Goal: Information Seeking & Learning: Check status

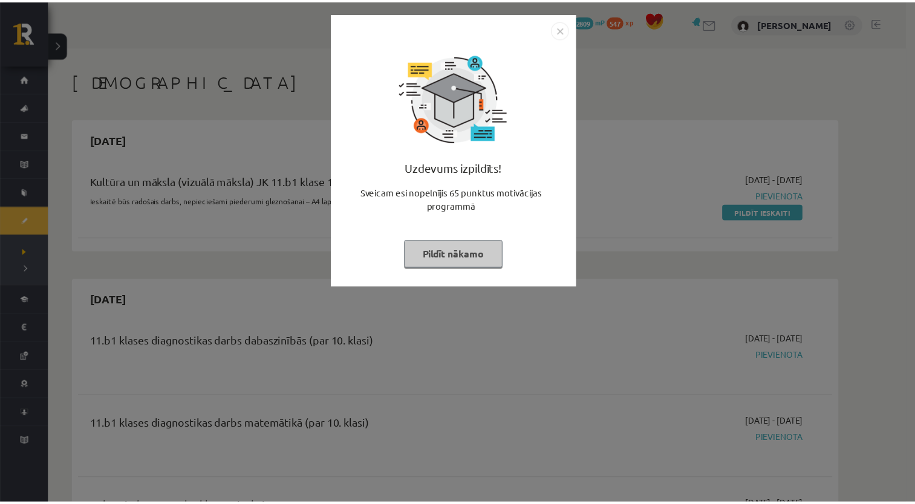
scroll to position [242, 0]
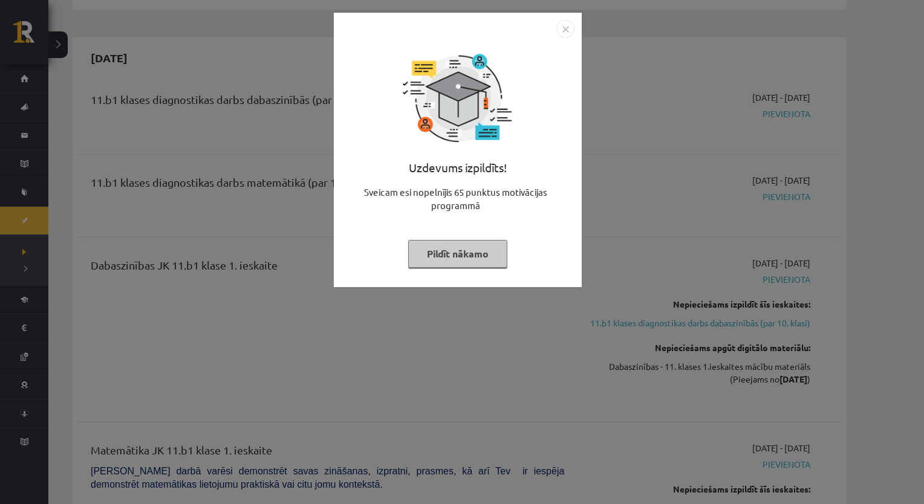
drag, startPoint x: 510, startPoint y: 260, endPoint x: 489, endPoint y: 253, distance: 21.6
click at [489, 253] on div "Uzdevums izpildīts! Sveicam esi nopelnījis 65 punktus motivācijas programmā Pil…" at bounding box center [457, 159] width 233 height 242
click at [489, 253] on button "Pildīt nākamo" at bounding box center [457, 254] width 99 height 28
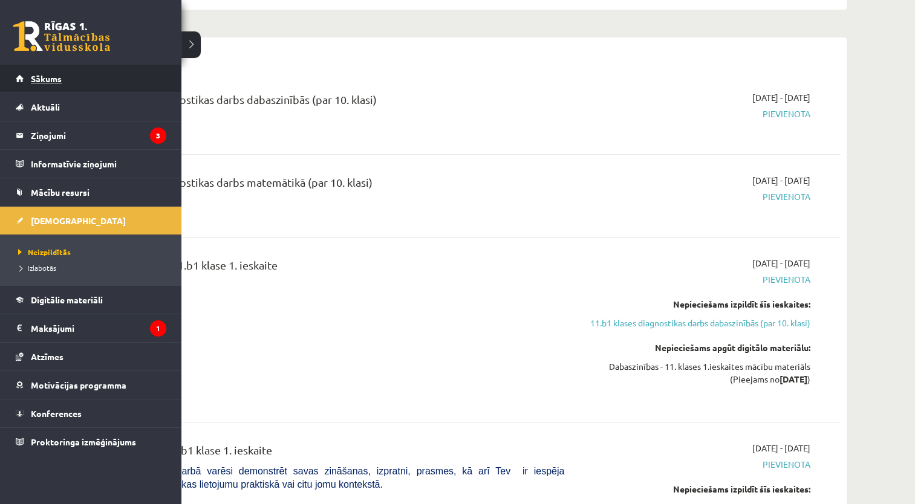
click at [62, 79] on link "Sākums" at bounding box center [91, 79] width 151 height 28
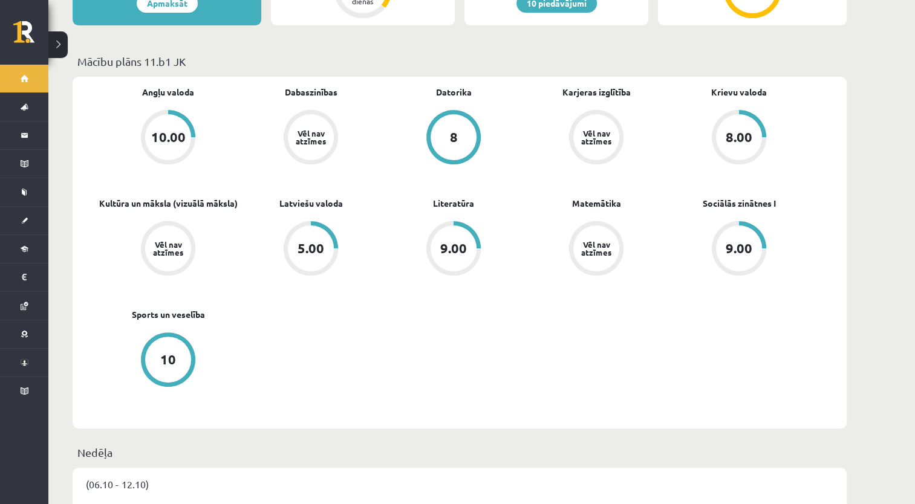
scroll to position [339, 0]
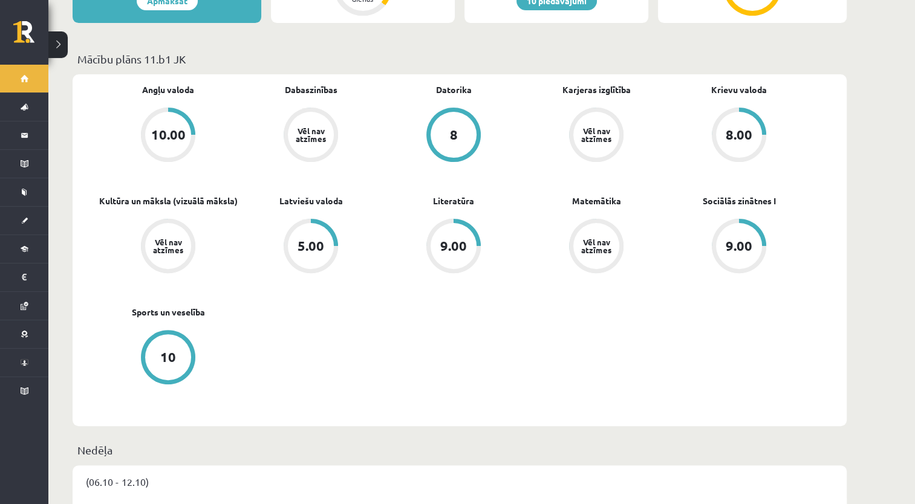
click at [299, 240] on div "5.00" at bounding box center [311, 246] width 27 height 13
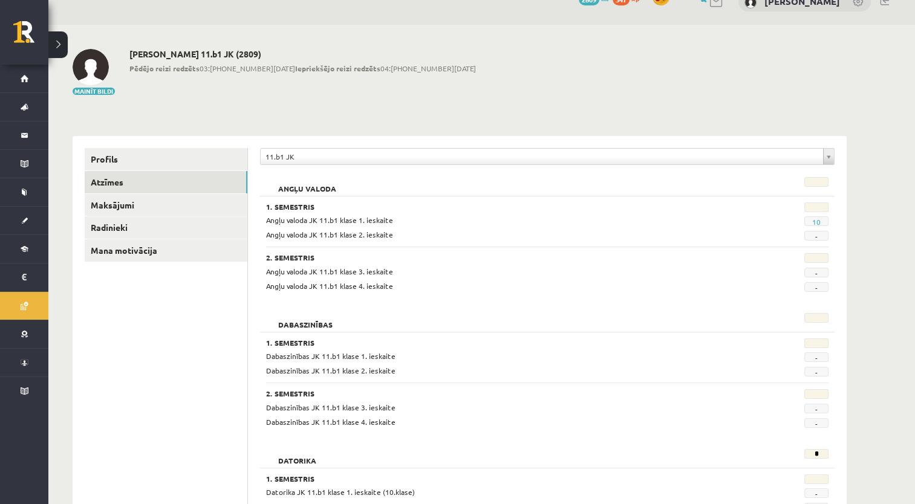
scroll to position [24, 0]
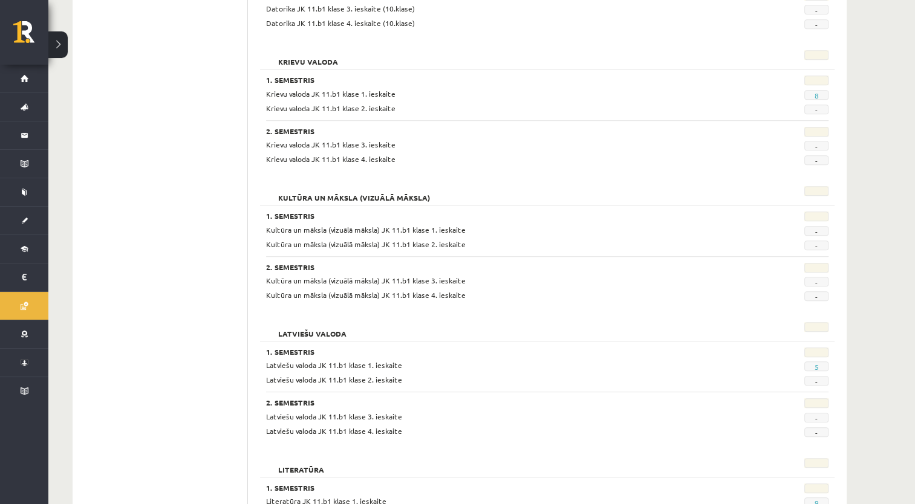
scroll to position [605, 0]
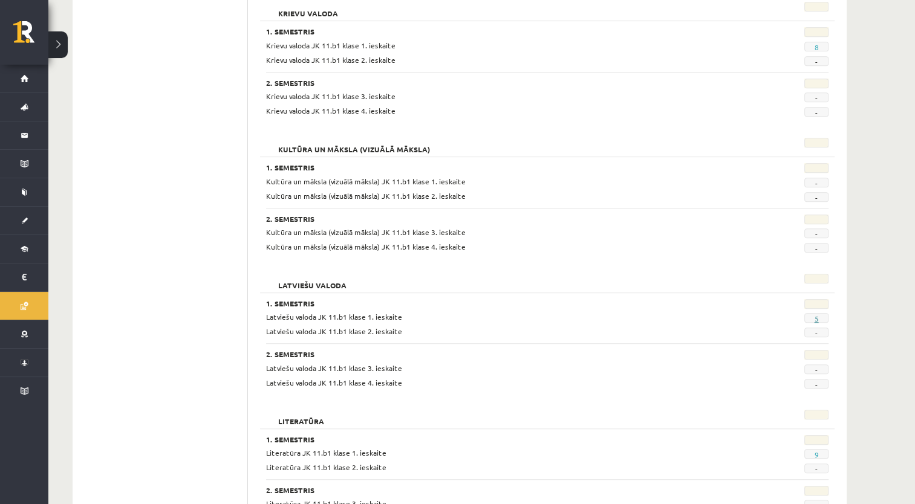
click at [814, 318] on link "5" at bounding box center [816, 319] width 4 height 10
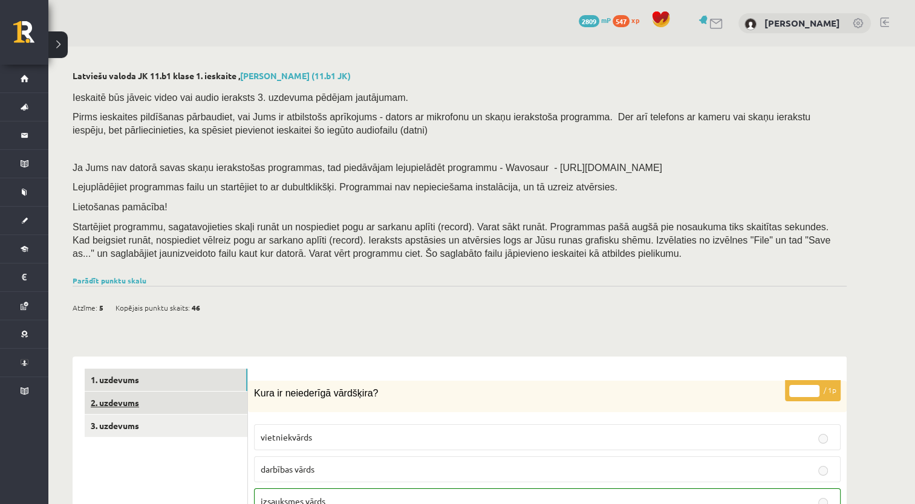
click at [223, 397] on link "2. uzdevums" at bounding box center [166, 403] width 163 height 22
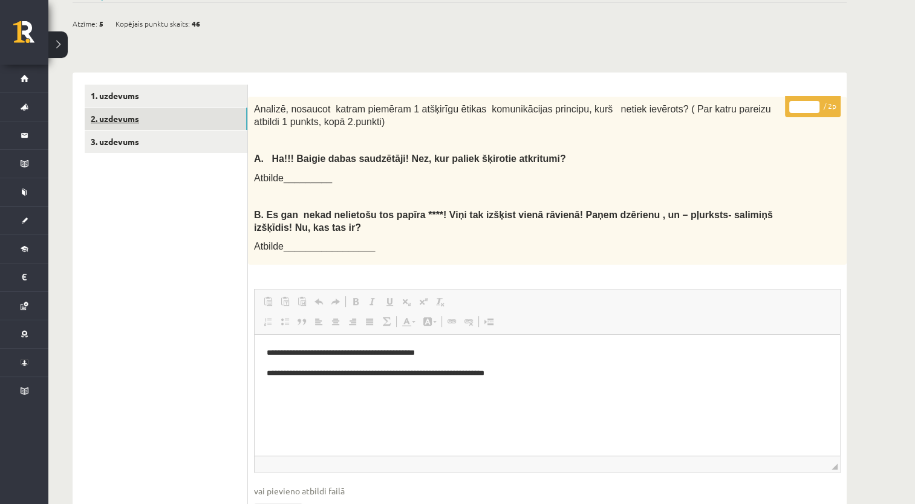
scroll to position [363, 0]
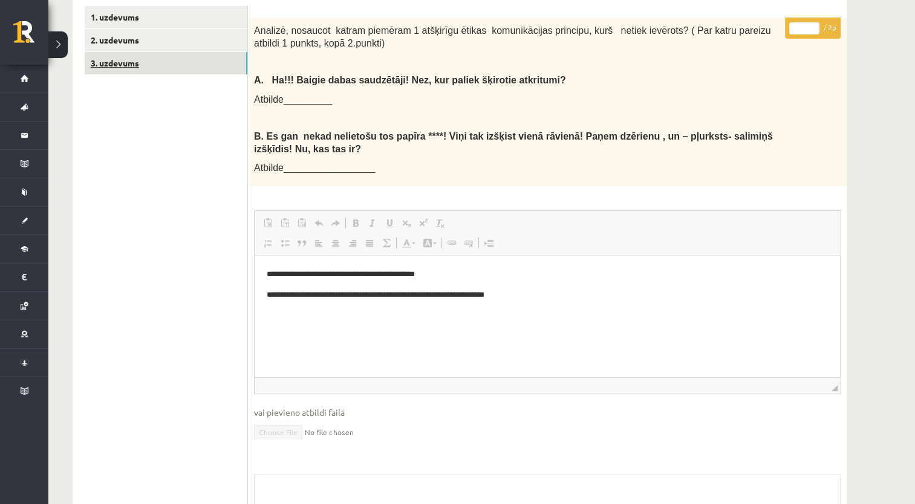
click at [193, 64] on link "3. uzdevums" at bounding box center [166, 63] width 163 height 22
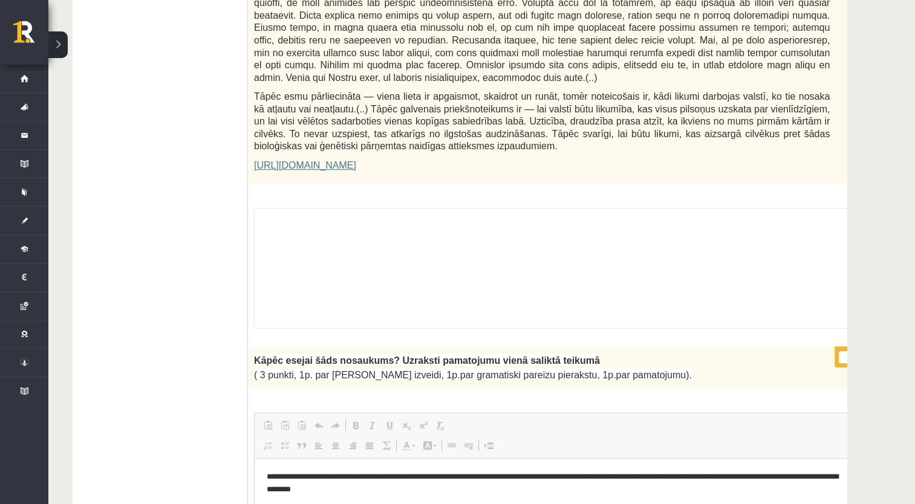
scroll to position [804, 0]
click at [448, 222] on div "Skolotāja pielikums" at bounding box center [572, 267] width 636 height 121
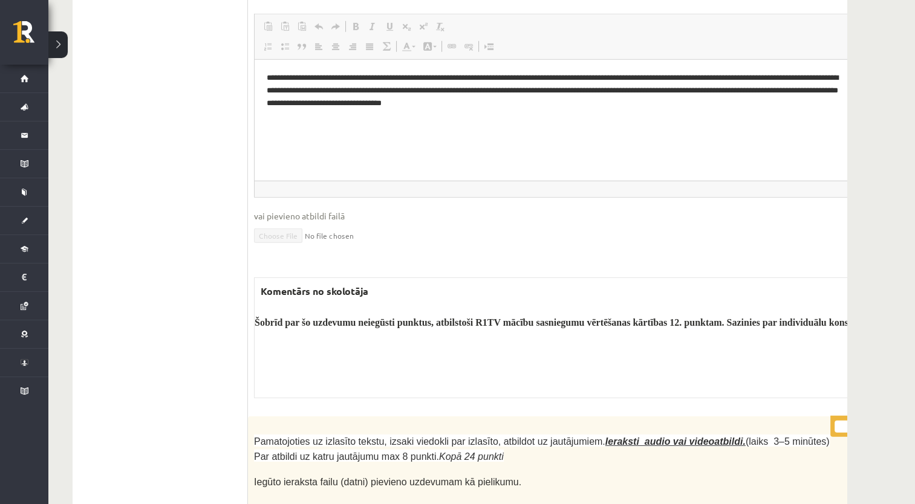
scroll to position [3819, 0]
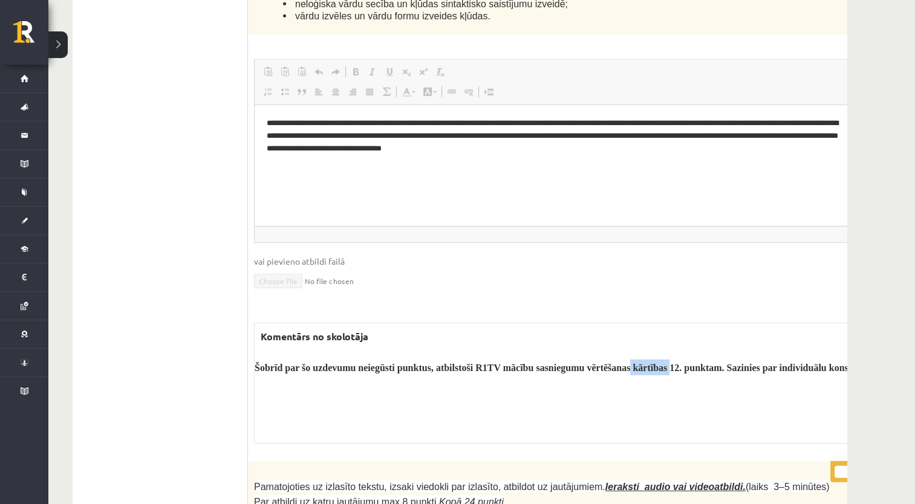
drag, startPoint x: 629, startPoint y: 224, endPoint x: 670, endPoint y: 238, distance: 43.4
click at [670, 360] on p "Šobrīd par šo uzdevumu neiegūsti punktus, atbilstoši R1TV mācību sasniegumu vēr…" at bounding box center [572, 368] width 635 height 16
click at [662, 383] on p at bounding box center [572, 389] width 635 height 13
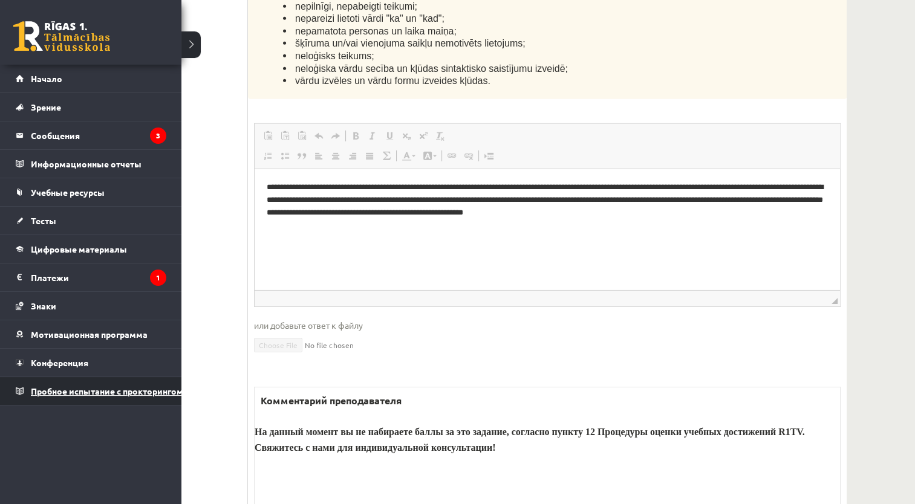
click at [105, 391] on span "Пробное испытание с прокторингом" at bounding box center [107, 391] width 152 height 11
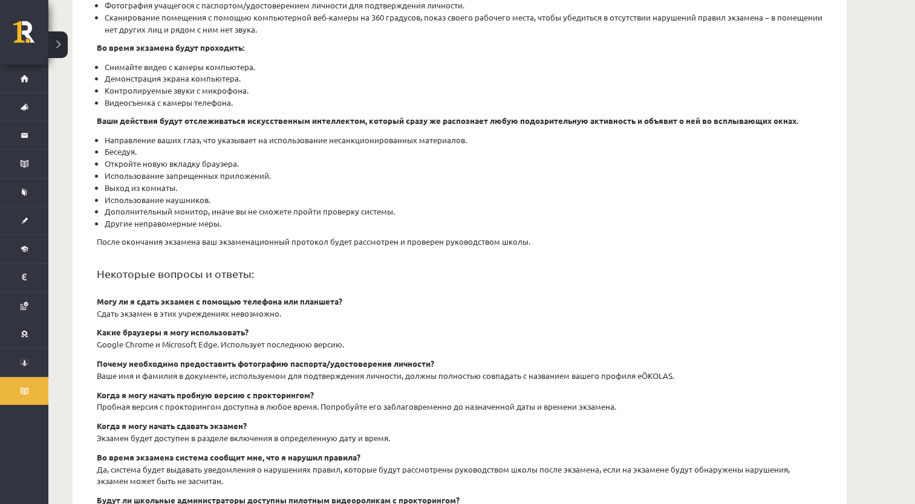
scroll to position [379, 0]
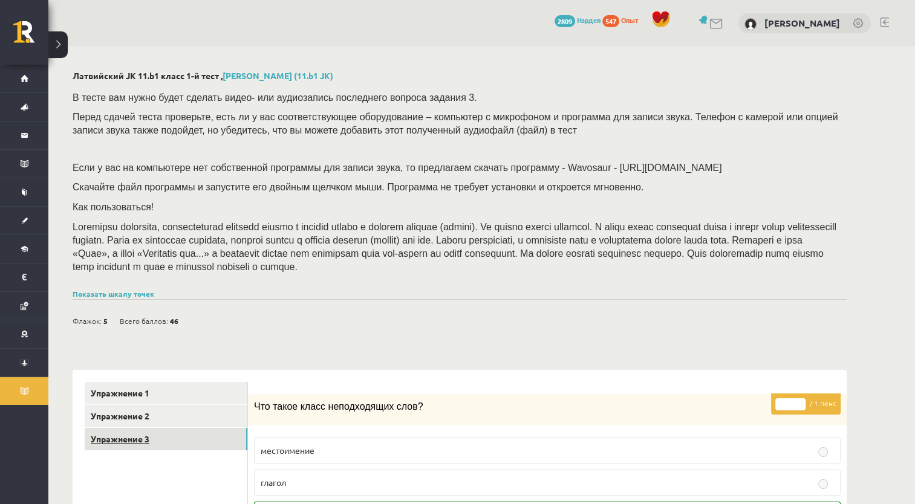
click at [215, 439] on link "Упражнение 3" at bounding box center [166, 439] width 163 height 22
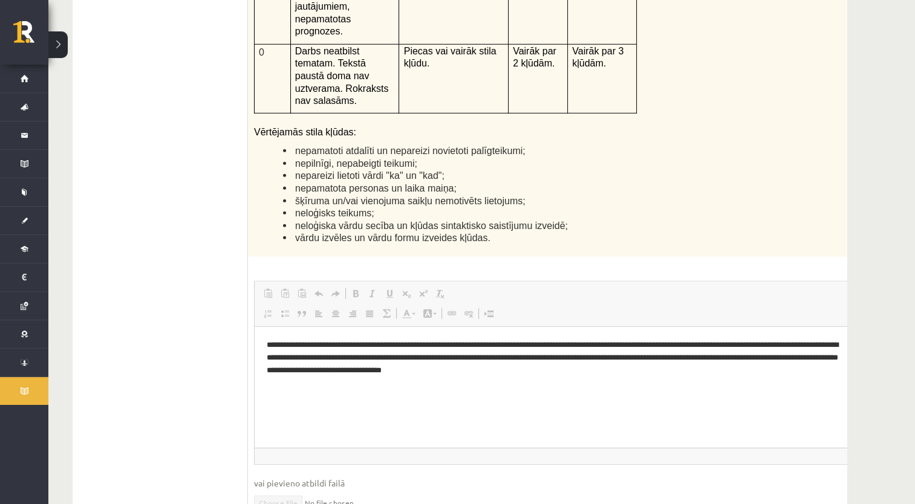
scroll to position [3958, 0]
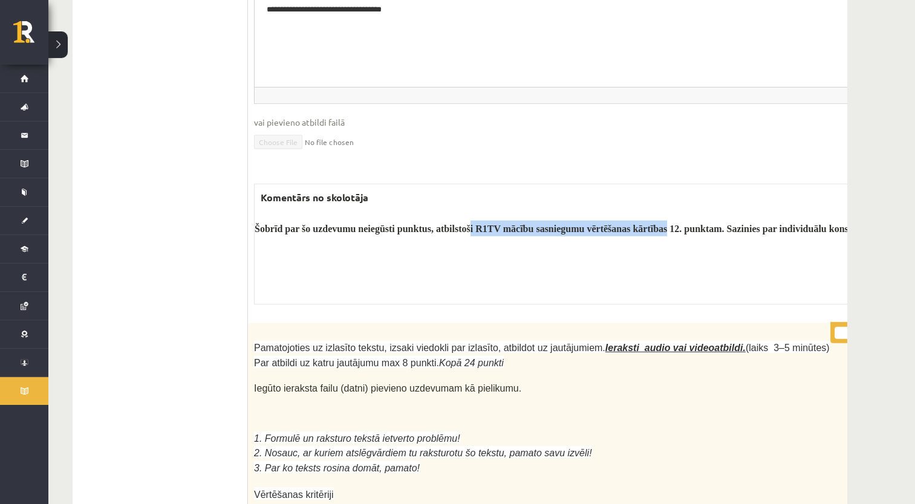
drag, startPoint x: 471, startPoint y: 93, endPoint x: 665, endPoint y: 93, distance: 194.2
click at [665, 224] on b "Šobrīd par šo uzdevumu neiegūsti punktus, atbilstoši R1TV mācību sasniegumu vēr…" at bounding box center [569, 229] width 628 height 10
copy b "i R1TV mācību sasniegumu vērtēšanas kārtības"
click at [448, 244] on p at bounding box center [572, 250] width 635 height 13
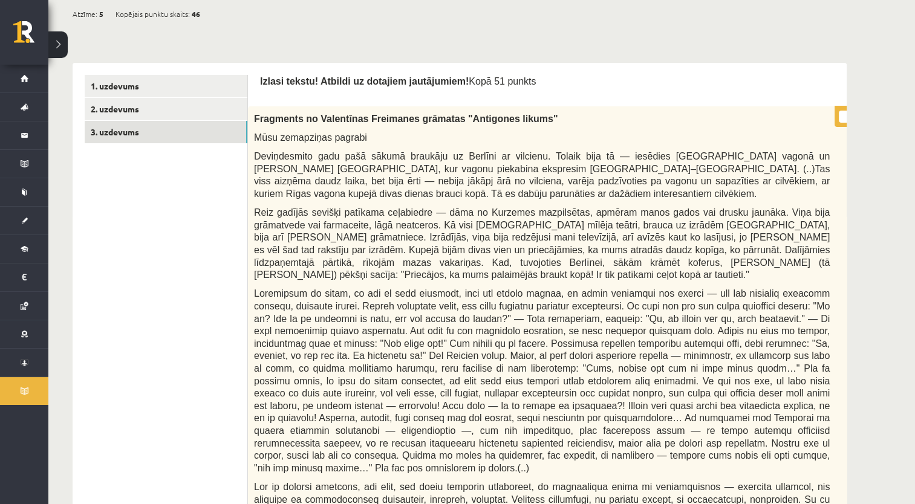
scroll to position [0, 0]
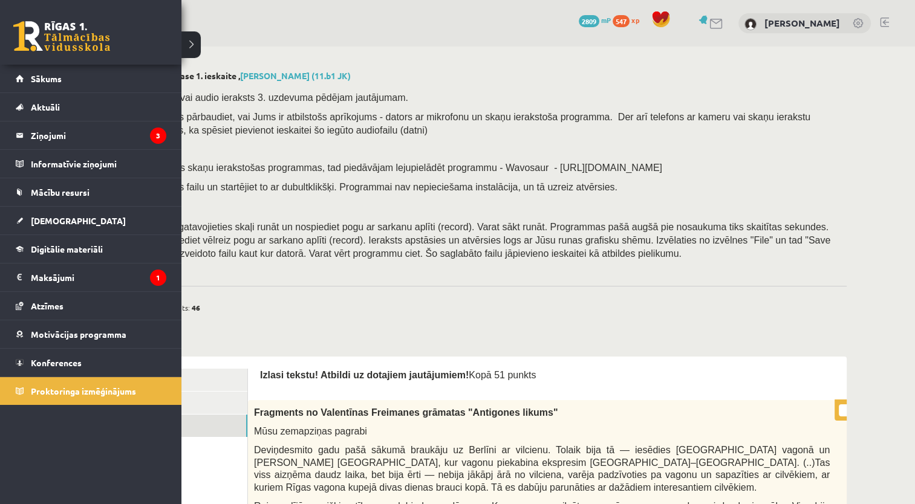
click at [59, 30] on link at bounding box center [61, 36] width 97 height 30
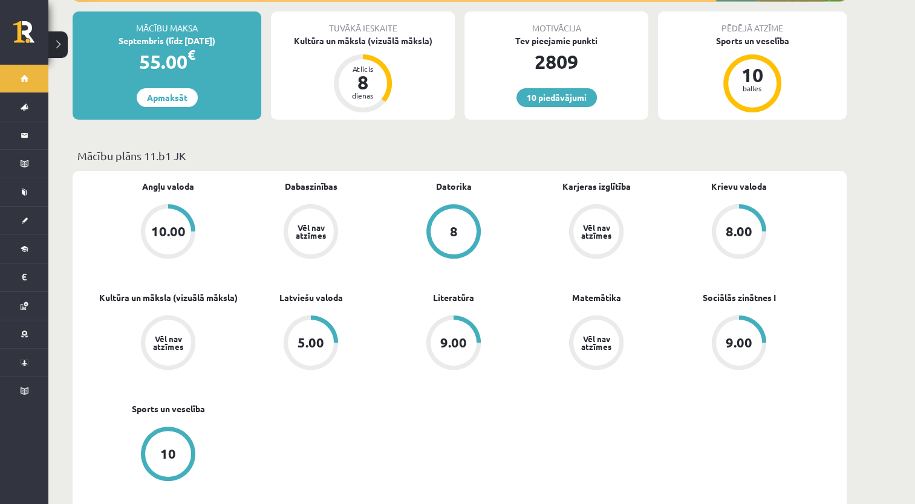
scroll to position [266, 0]
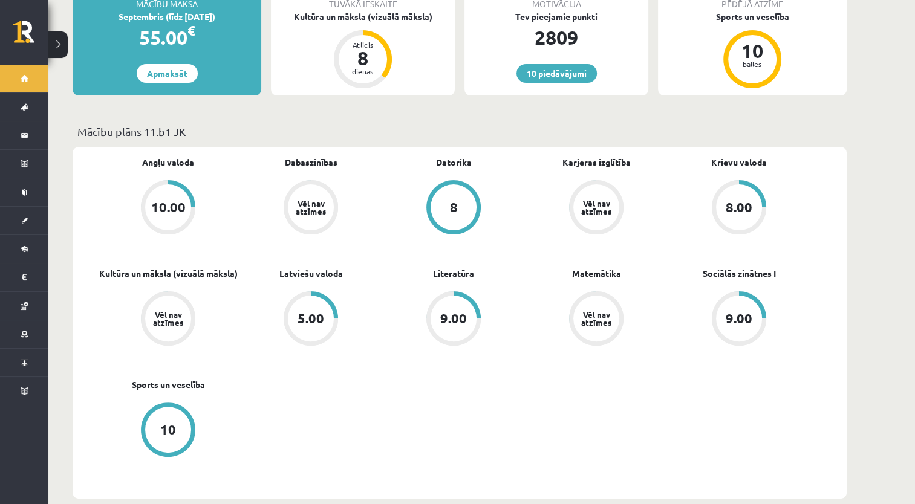
click at [728, 201] on div "8.00" at bounding box center [739, 207] width 27 height 13
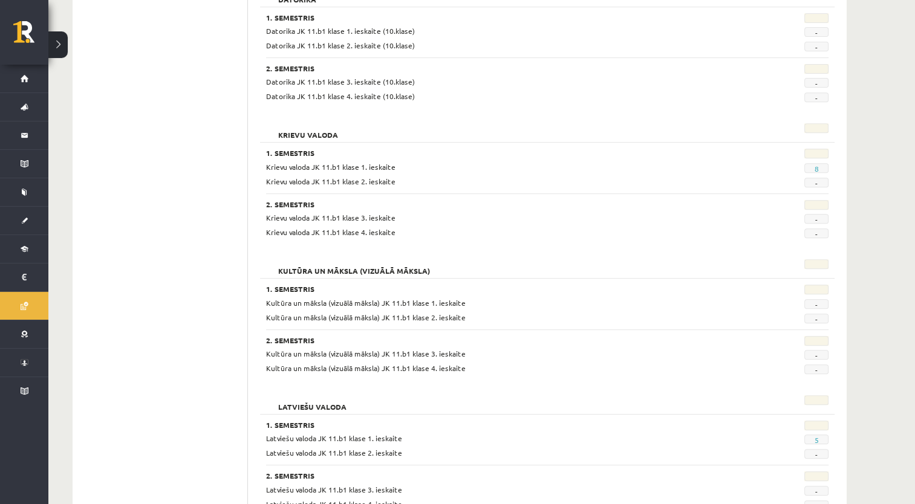
scroll to position [484, 0]
click at [818, 168] on link "8" at bounding box center [816, 168] width 4 height 10
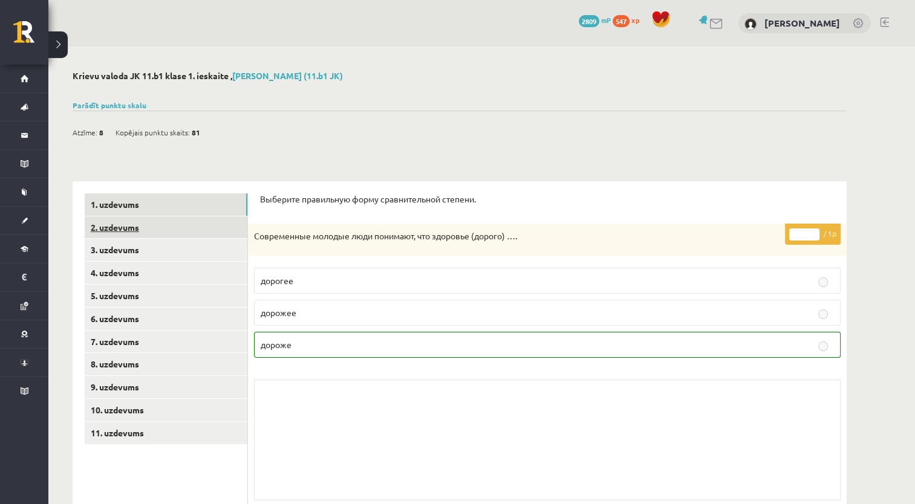
click at [179, 232] on link "2. uzdevums" at bounding box center [166, 228] width 163 height 22
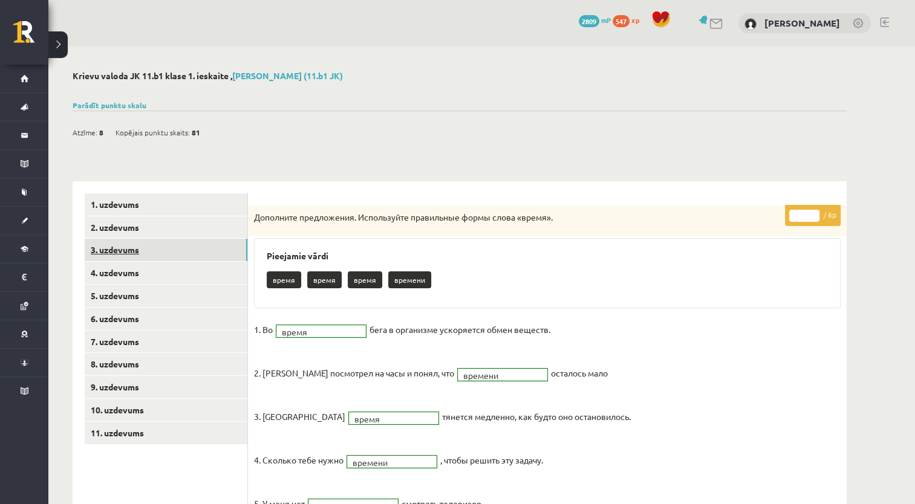
click at [186, 260] on link "3. uzdevums" at bounding box center [166, 250] width 163 height 22
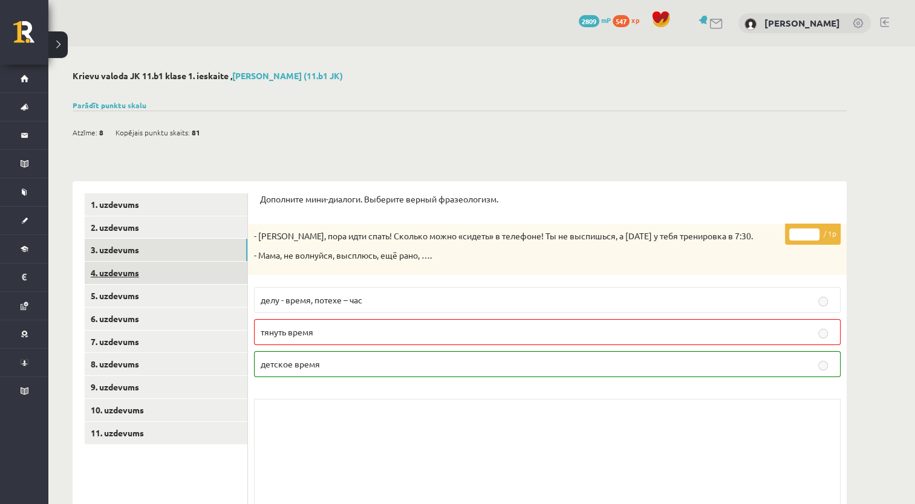
click at [183, 282] on link "4. uzdevums" at bounding box center [166, 273] width 163 height 22
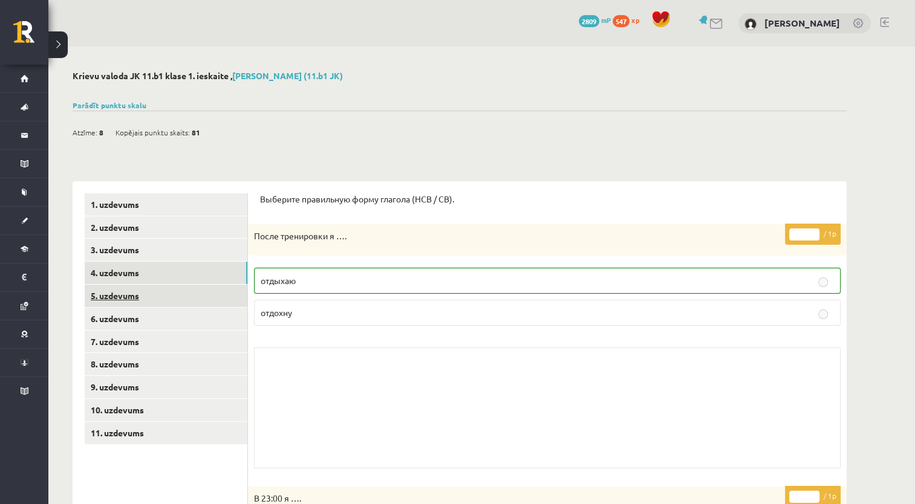
click at [183, 294] on link "5. uzdevums" at bounding box center [166, 296] width 163 height 22
